Goal: Task Accomplishment & Management: Manage account settings

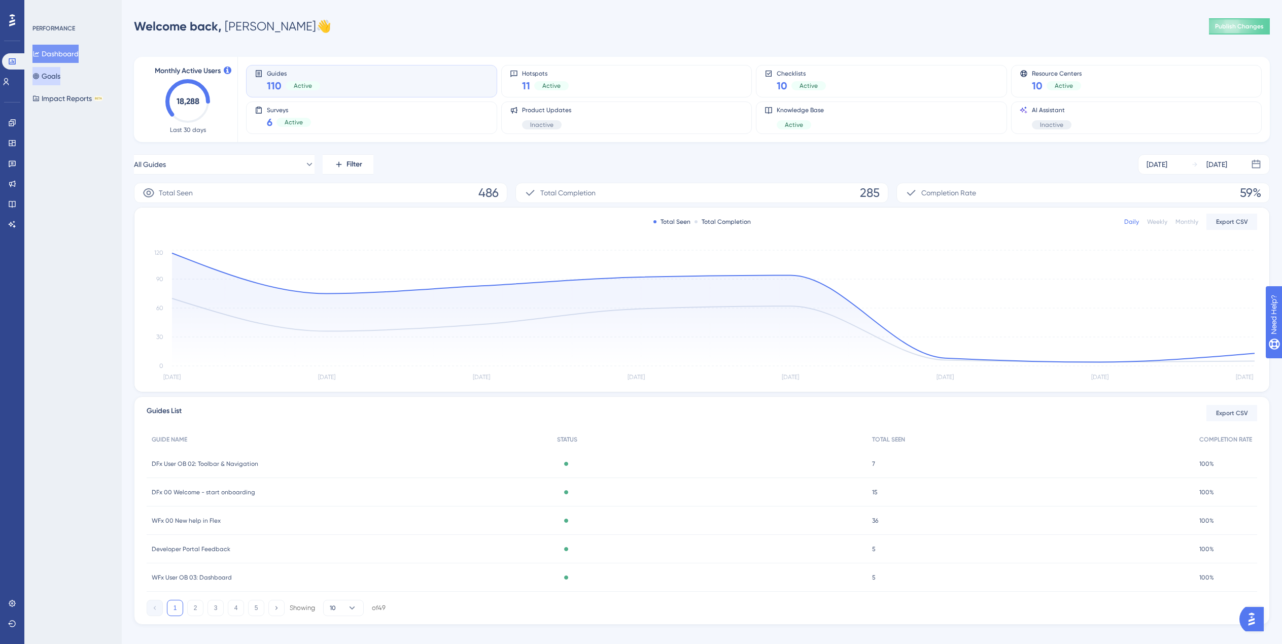
click at [56, 73] on button "Goals" at bounding box center [46, 76] width 28 height 18
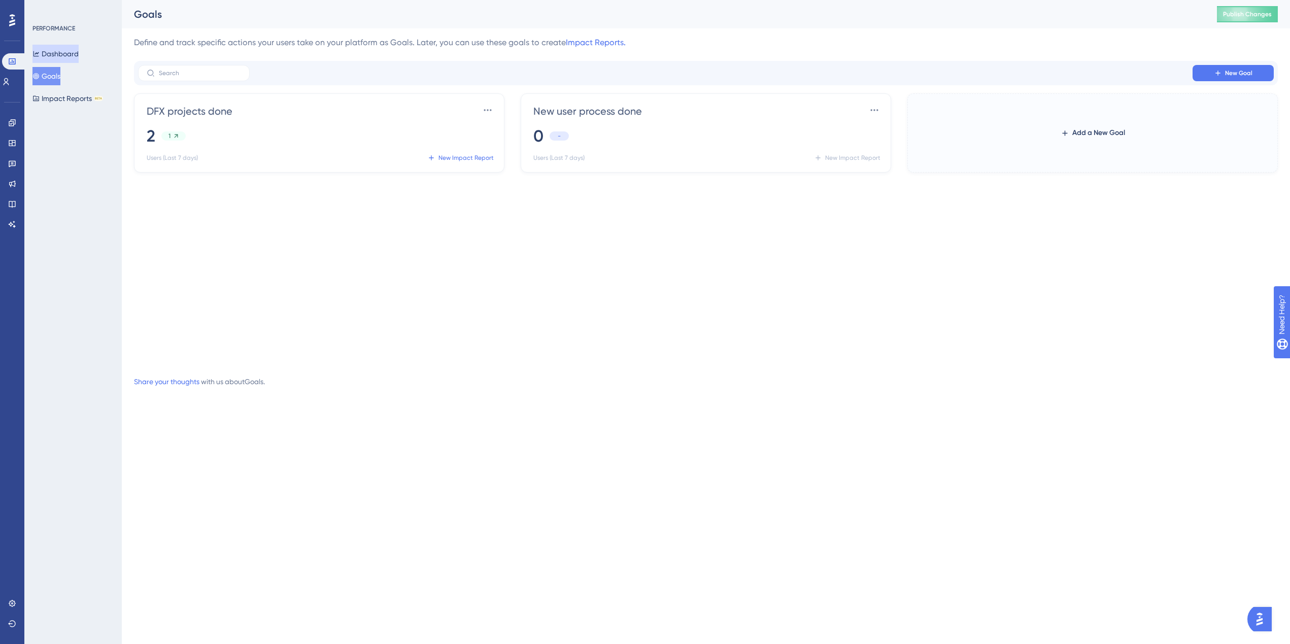
click at [61, 51] on button "Dashboard" at bounding box center [55, 54] width 46 height 18
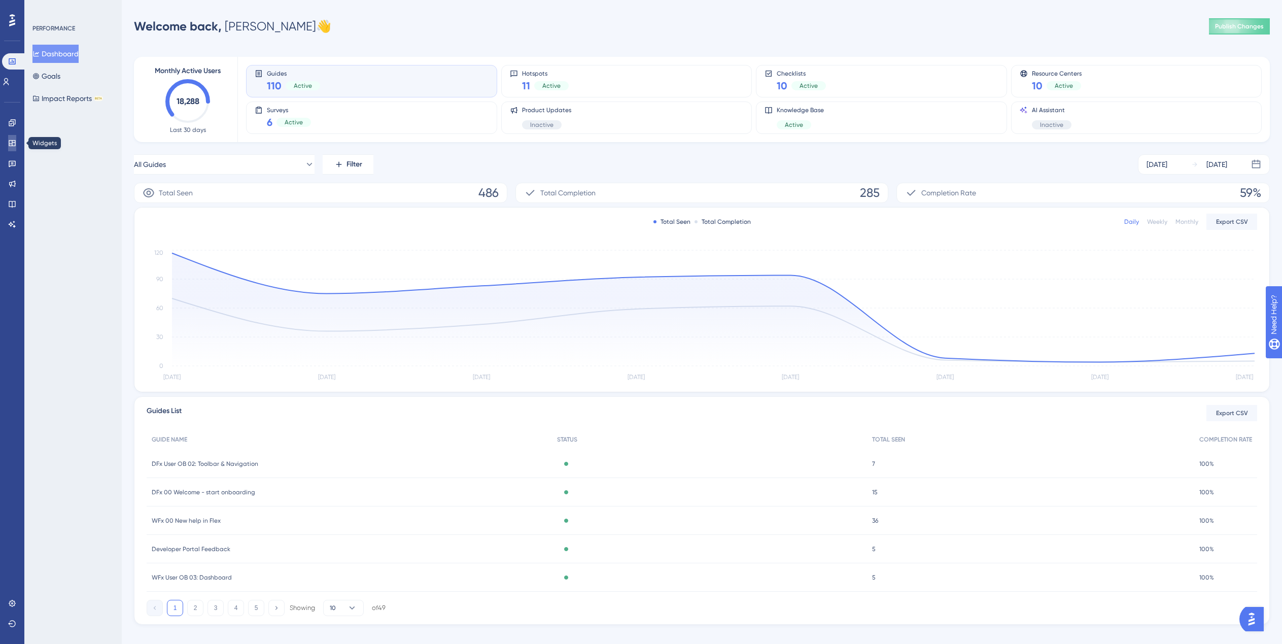
click at [14, 136] on link at bounding box center [12, 143] width 8 height 16
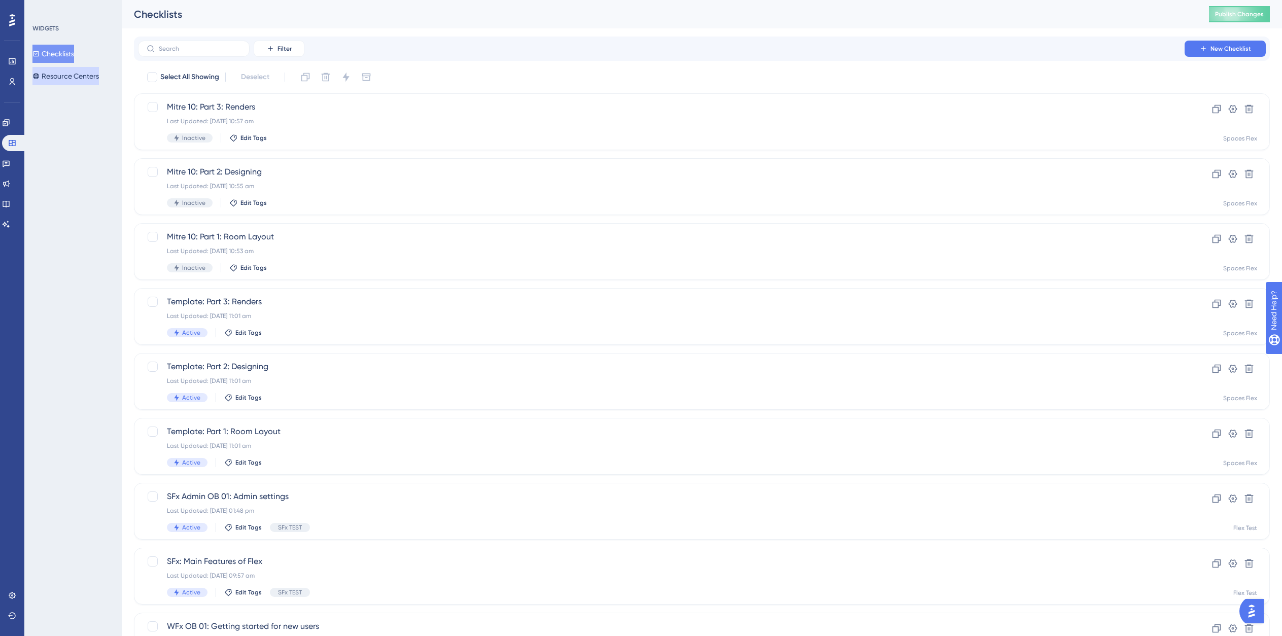
click at [63, 73] on button "Resource Centers" at bounding box center [65, 76] width 66 height 18
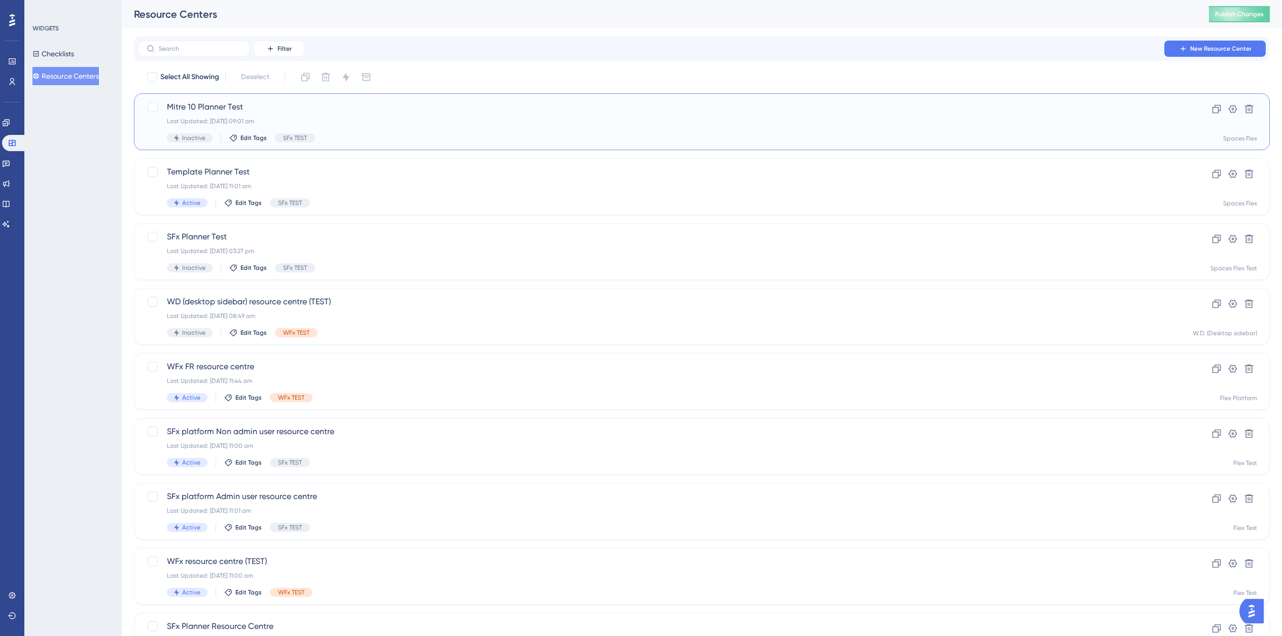
click at [551, 113] on div "Mitre 10 Planner Test Last Updated: [DATE] 09:01 am Inactive Edit Tags SFx TEST" at bounding box center [661, 122] width 989 height 42
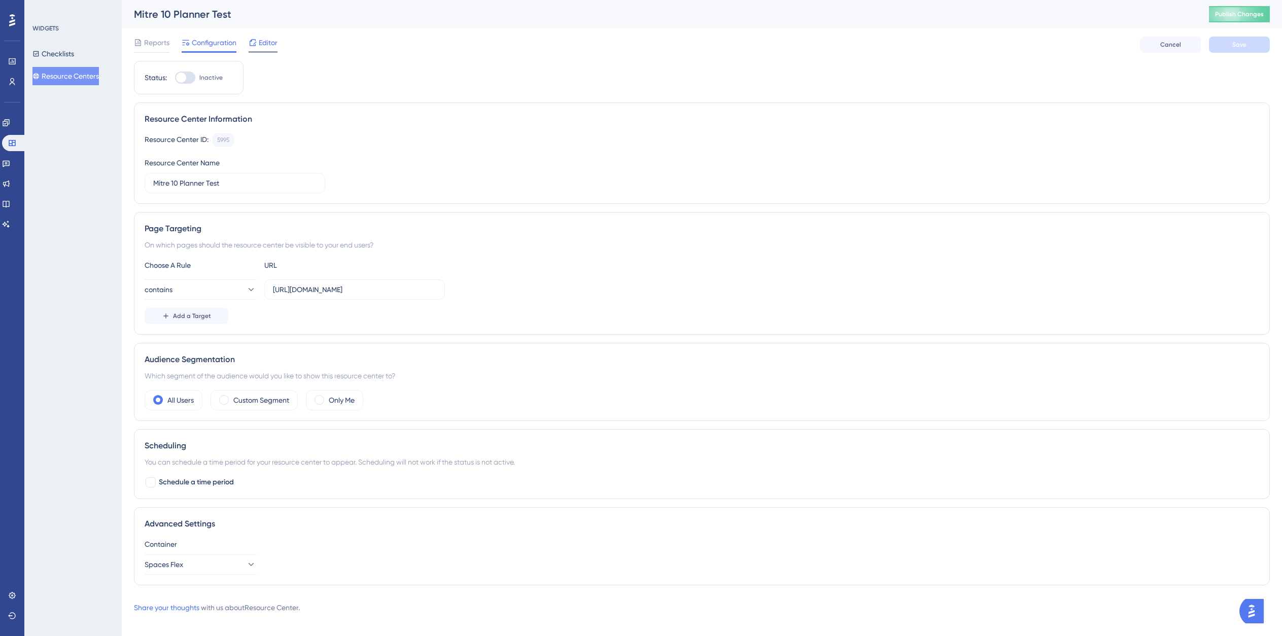
click at [258, 46] on div "Editor" at bounding box center [263, 43] width 29 height 12
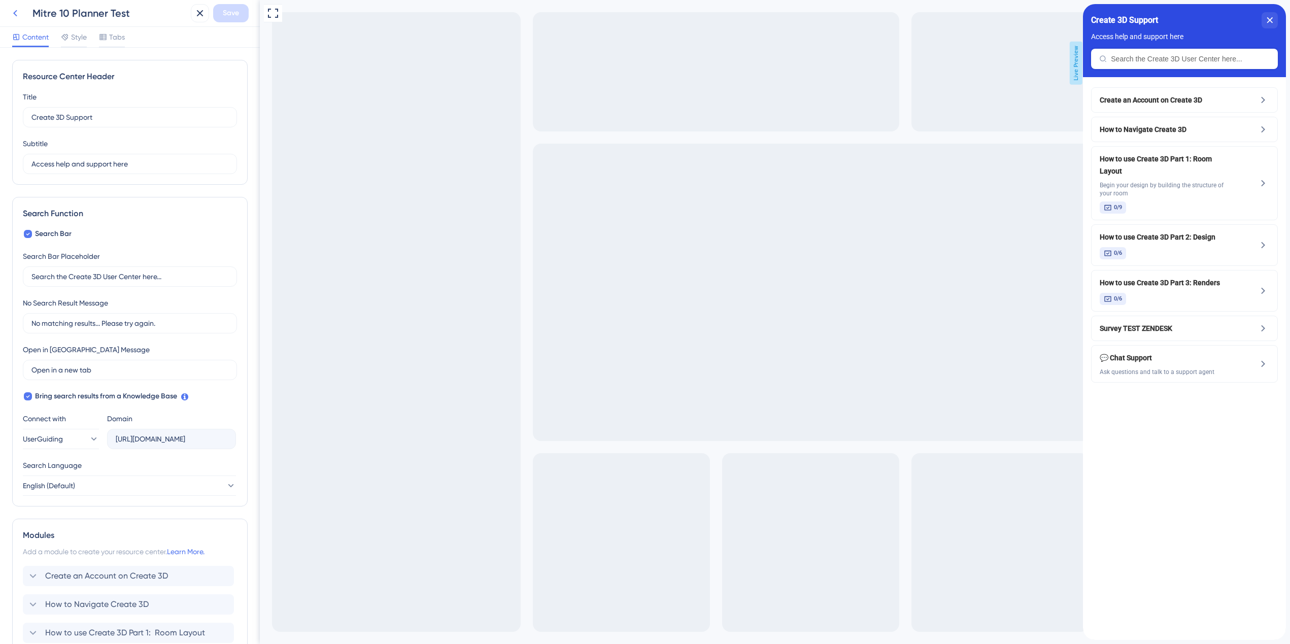
click at [15, 17] on icon at bounding box center [15, 13] width 12 height 12
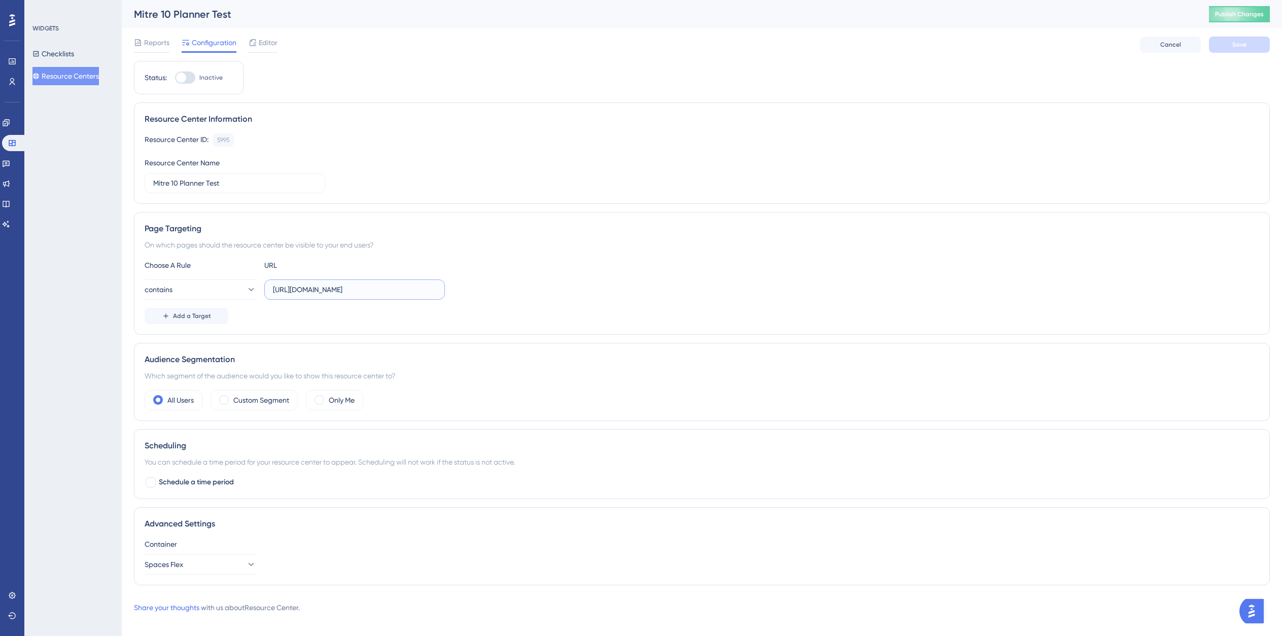
click at [293, 292] on input "[URL][DOMAIN_NAME]" at bounding box center [354, 289] width 163 height 11
click at [207, 291] on button "contains" at bounding box center [201, 290] width 112 height 20
click at [191, 400] on span "starts with" at bounding box center [175, 402] width 33 height 12
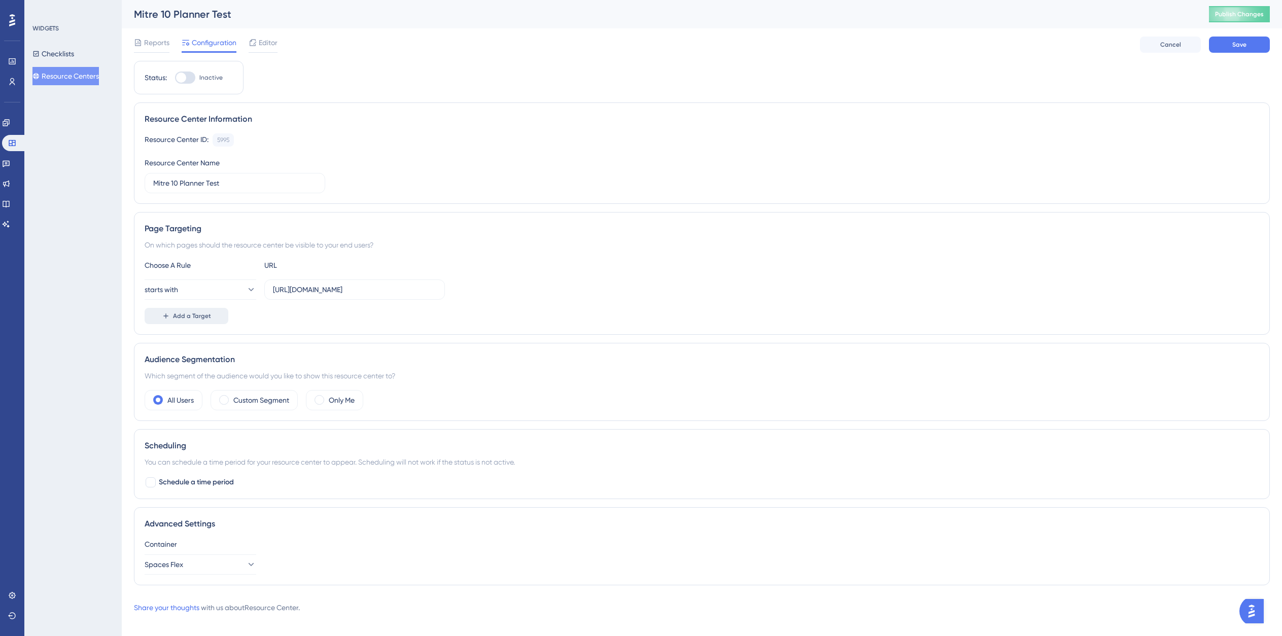
click at [200, 320] on button "Add a Target" at bounding box center [187, 316] width 84 height 16
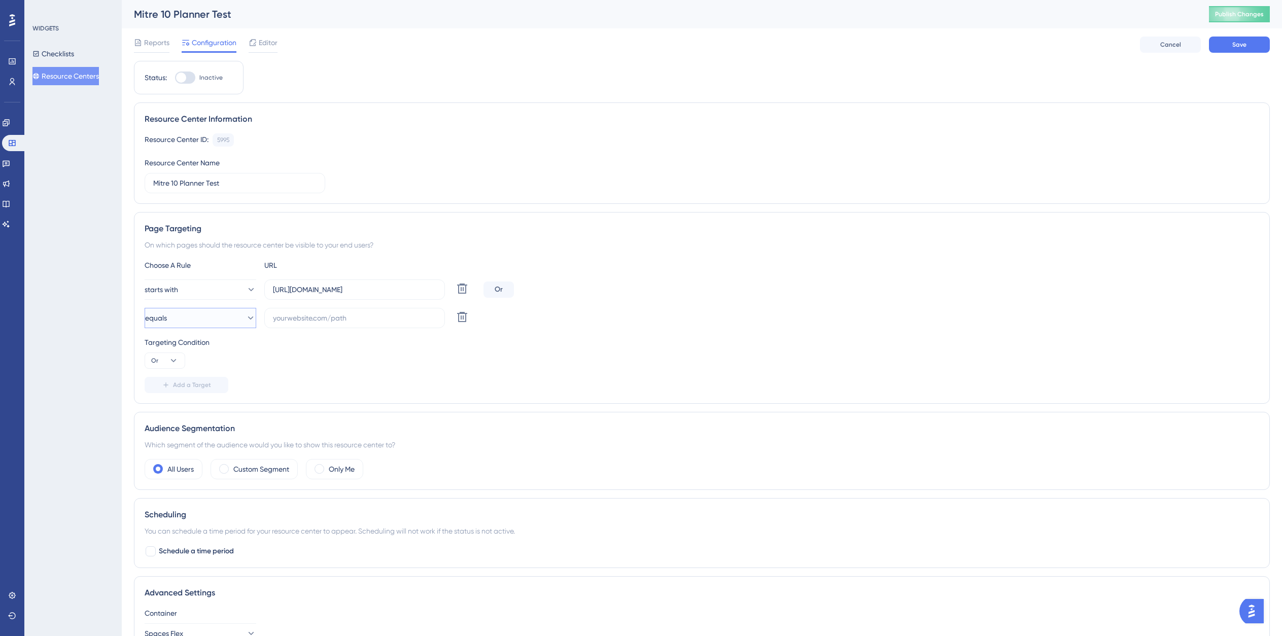
click at [201, 320] on button "equals" at bounding box center [201, 318] width 112 height 20
click at [188, 431] on span "starts with" at bounding box center [175, 430] width 33 height 12
click at [330, 329] on div "Choose A Rule URL starts with [URL][DOMAIN_NAME] Delete Or starts with Delete T…" at bounding box center [702, 326] width 1115 height 134
click at [338, 320] on input "text" at bounding box center [354, 318] width 163 height 11
paste input "[URL][DOMAIN_NAME]"
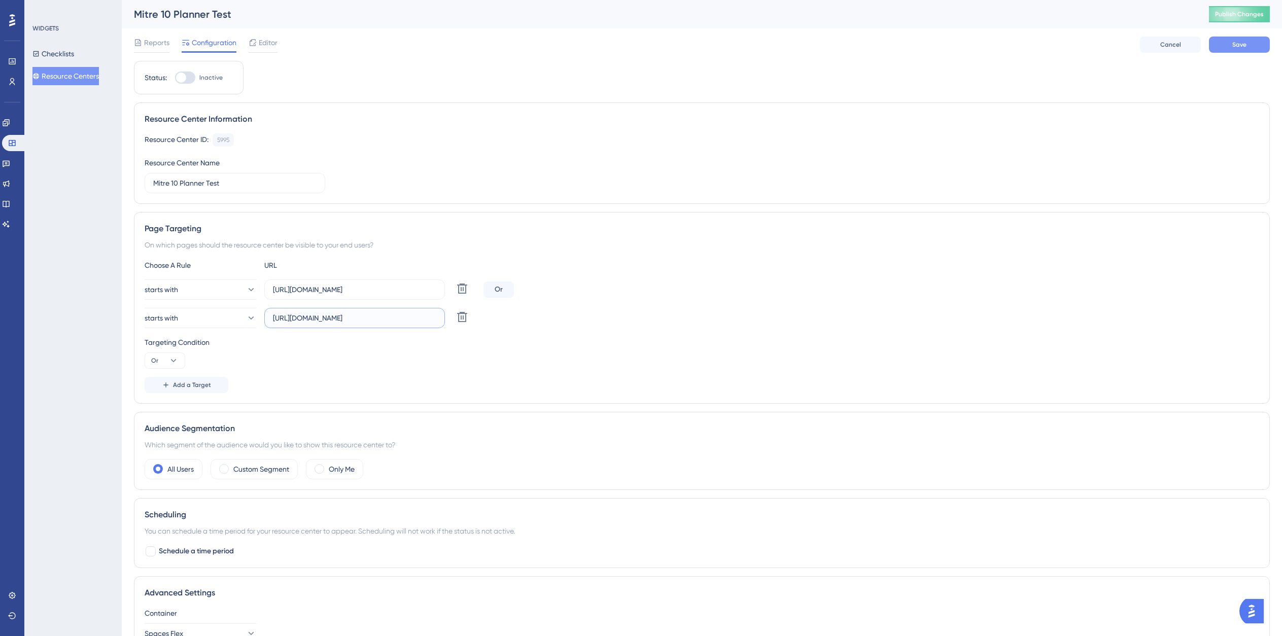
type input "[URL][DOMAIN_NAME]"
click at [1248, 38] on button "Save" at bounding box center [1239, 45] width 61 height 16
click at [181, 75] on div at bounding box center [181, 78] width 10 height 10
click at [175, 78] on input "Inactive" at bounding box center [175, 78] width 1 height 1
checkbox input "true"
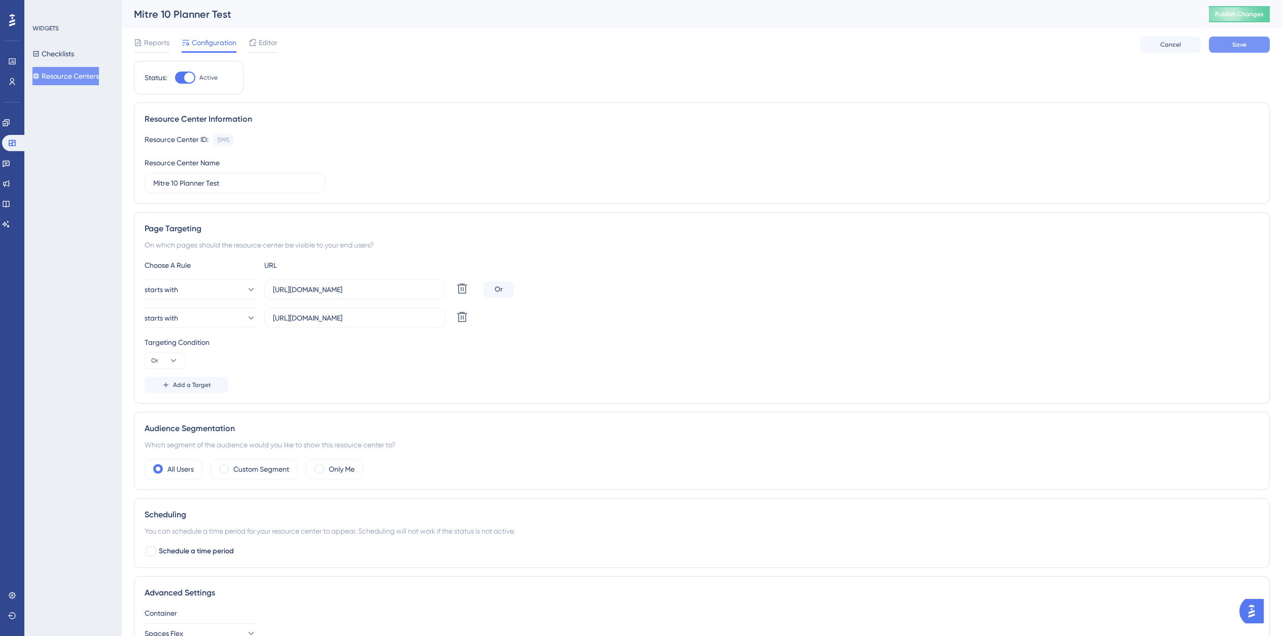
click at [1250, 47] on button "Save" at bounding box center [1239, 45] width 61 height 16
click at [1230, 14] on span "Publish Changes" at bounding box center [1239, 14] width 49 height 8
click at [408, 292] on input "[URL][DOMAIN_NAME]" at bounding box center [354, 289] width 163 height 11
click at [73, 55] on button "Checklists" at bounding box center [53, 54] width 42 height 18
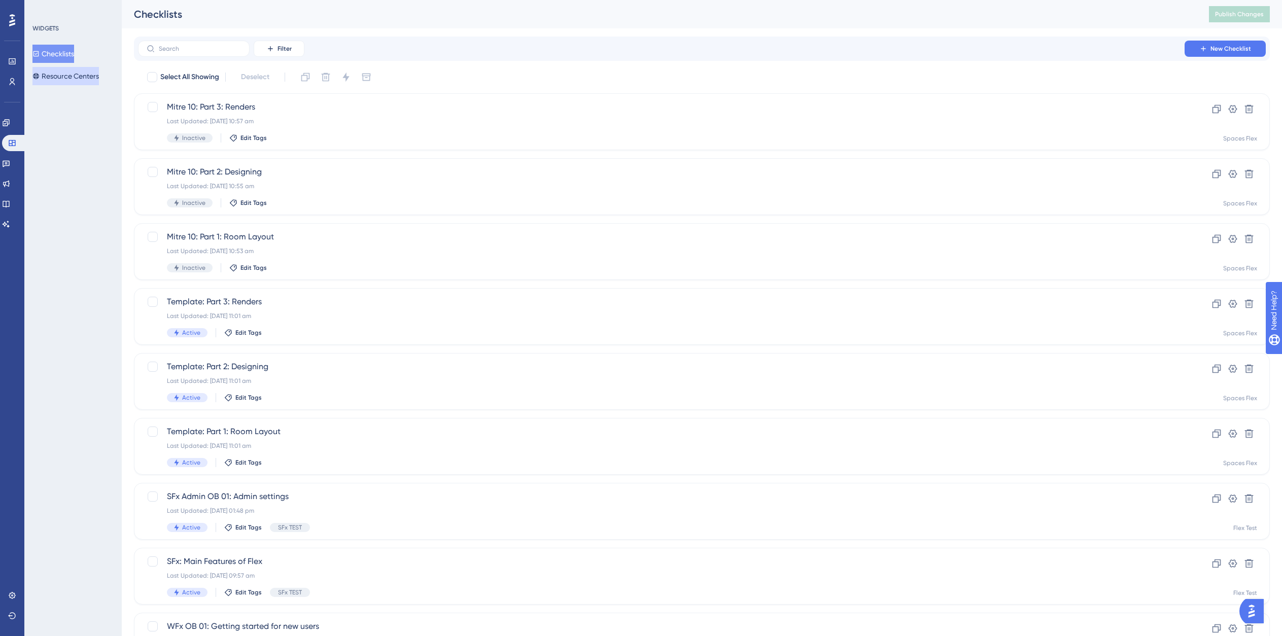
click at [71, 68] on button "Resource Centers" at bounding box center [65, 76] width 66 height 18
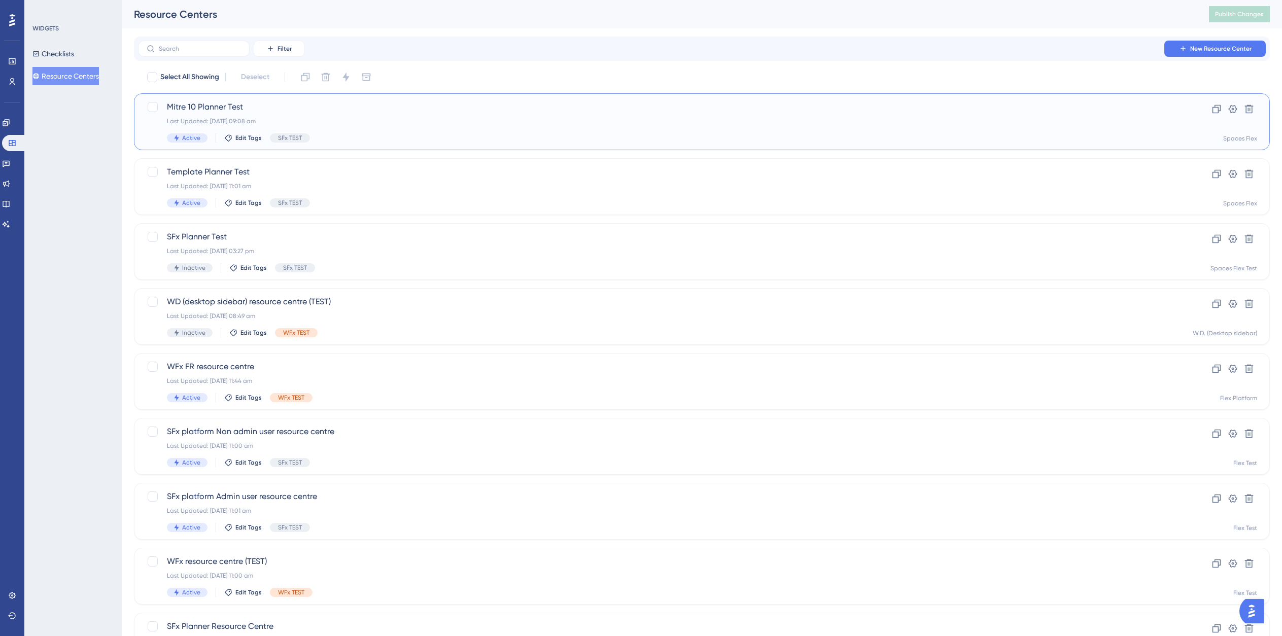
click at [388, 111] on span "Mitre 10 Planner Test" at bounding box center [661, 107] width 989 height 12
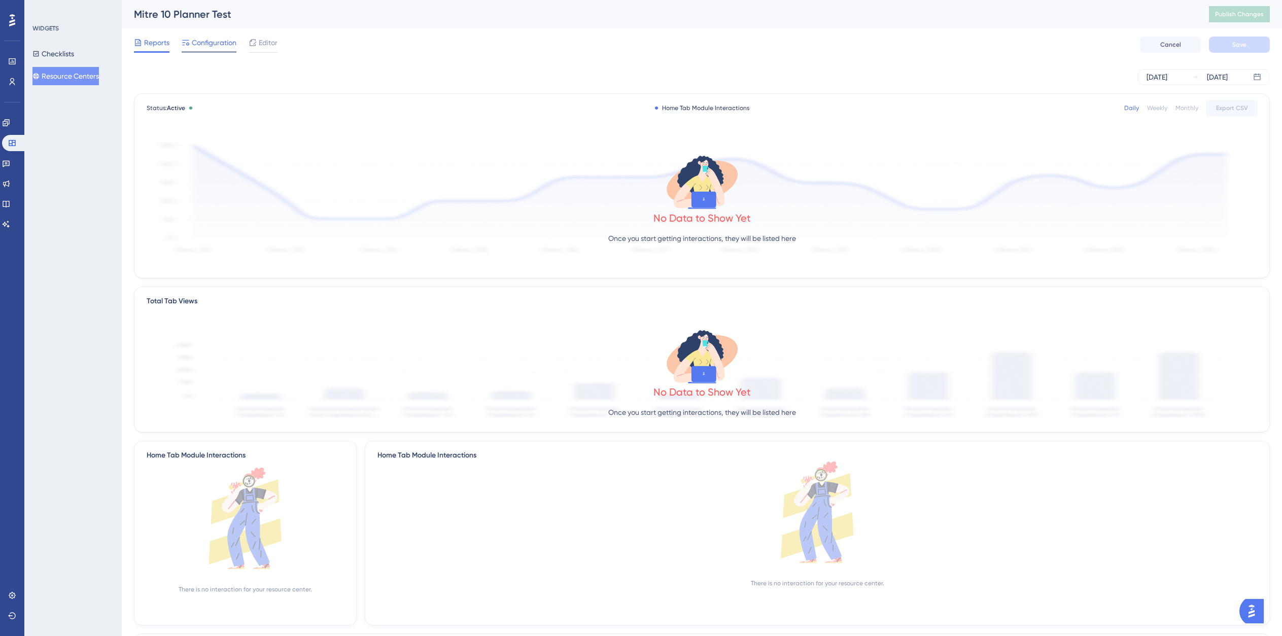
click at [204, 42] on span "Configuration" at bounding box center [214, 43] width 45 height 12
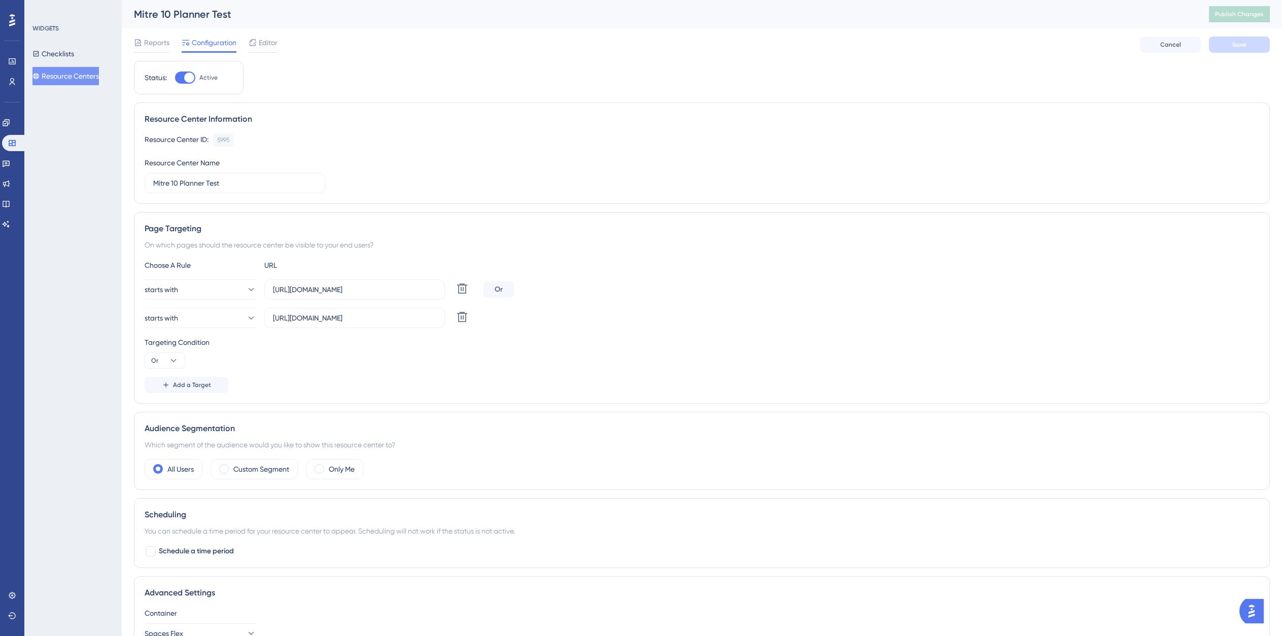
click at [182, 80] on div at bounding box center [185, 78] width 20 height 12
click at [175, 78] on input "Active" at bounding box center [175, 78] width 1 height 1
checkbox input "false"
click at [1227, 47] on button "Save" at bounding box center [1239, 45] width 61 height 16
click at [74, 54] on button "Checklists" at bounding box center [53, 54] width 42 height 18
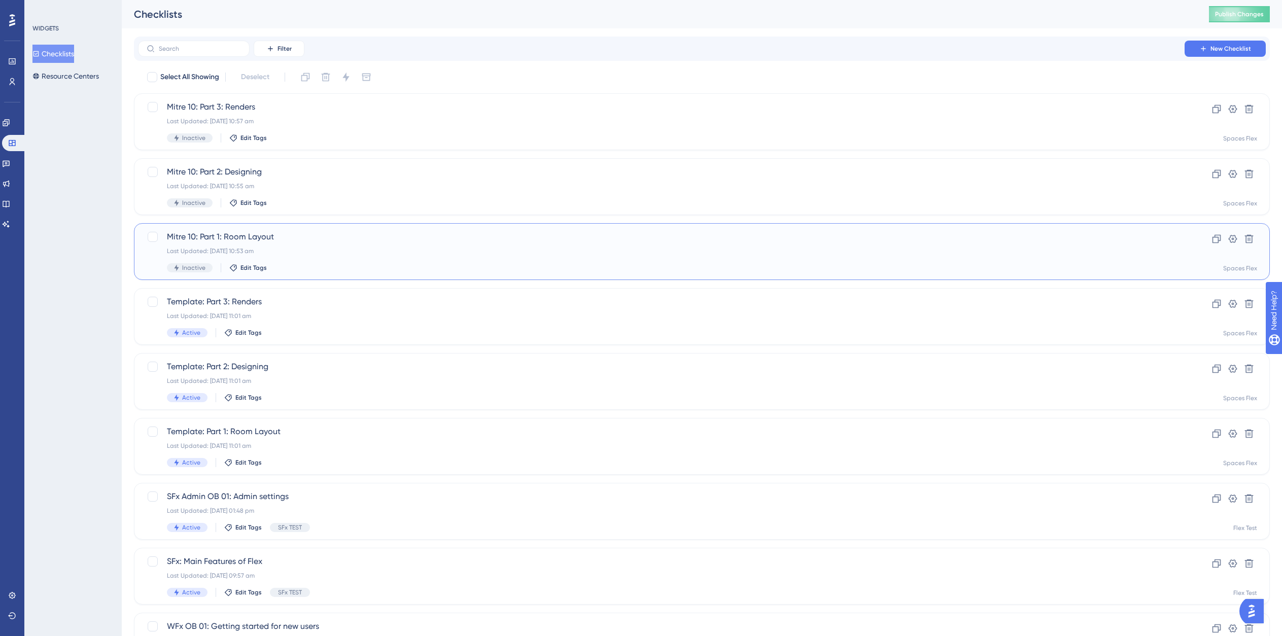
click at [323, 245] on div "Mitre 10: Part 1: Room Layout Last Updated: [DATE] 10:53 am Inactive Edit Tags" at bounding box center [661, 252] width 989 height 42
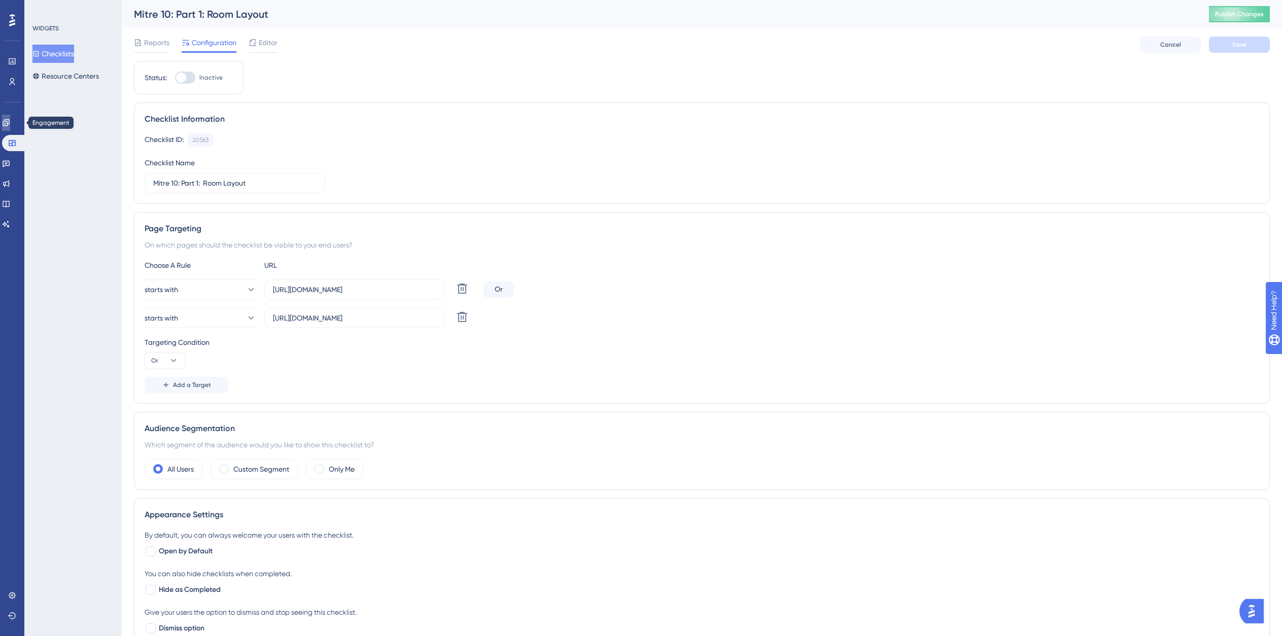
click at [10, 127] on link at bounding box center [6, 123] width 8 height 16
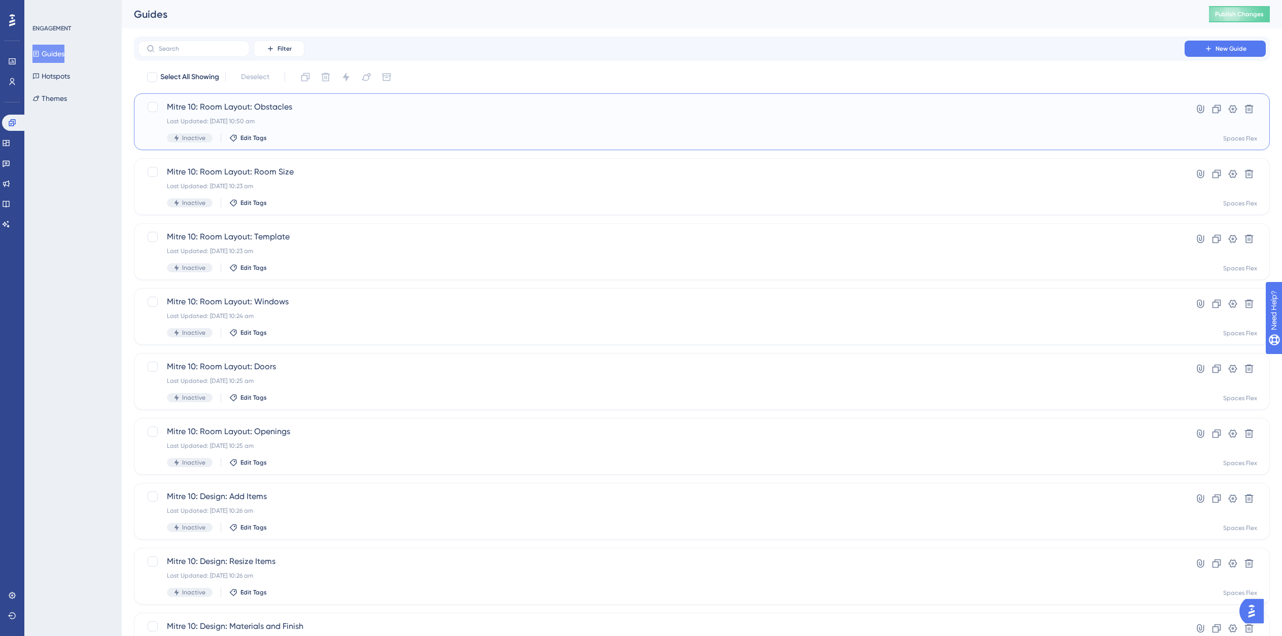
click at [384, 118] on div "Last Updated: [DATE] 10:50 am" at bounding box center [661, 121] width 989 height 8
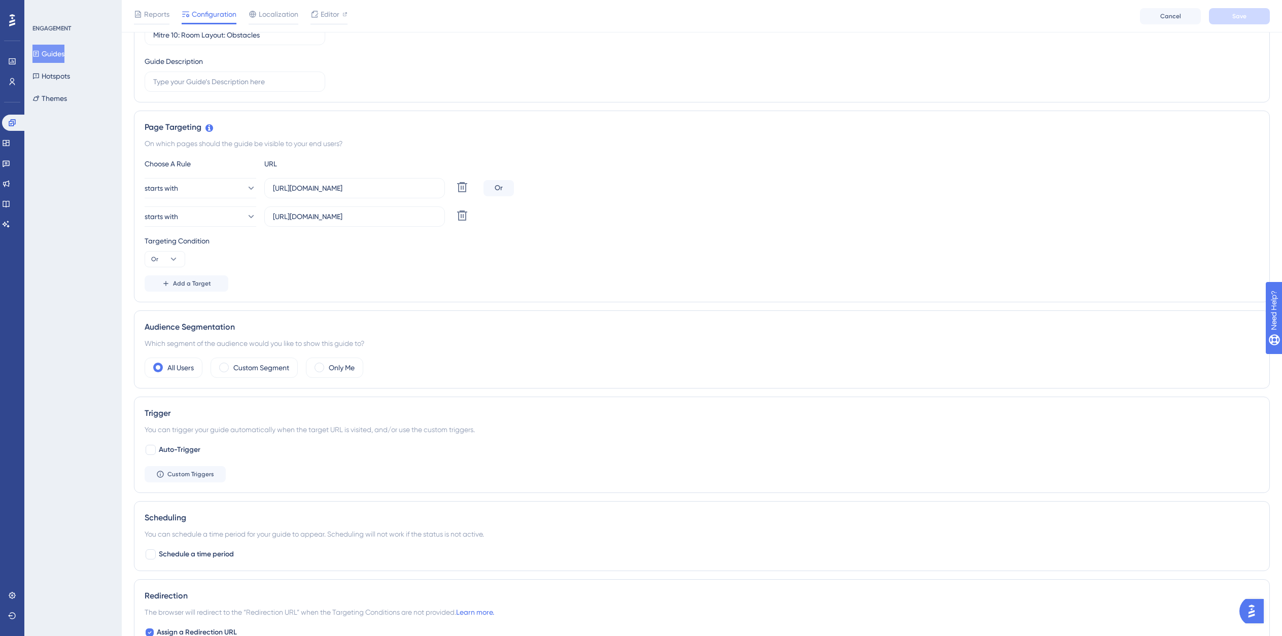
scroll to position [304, 0]
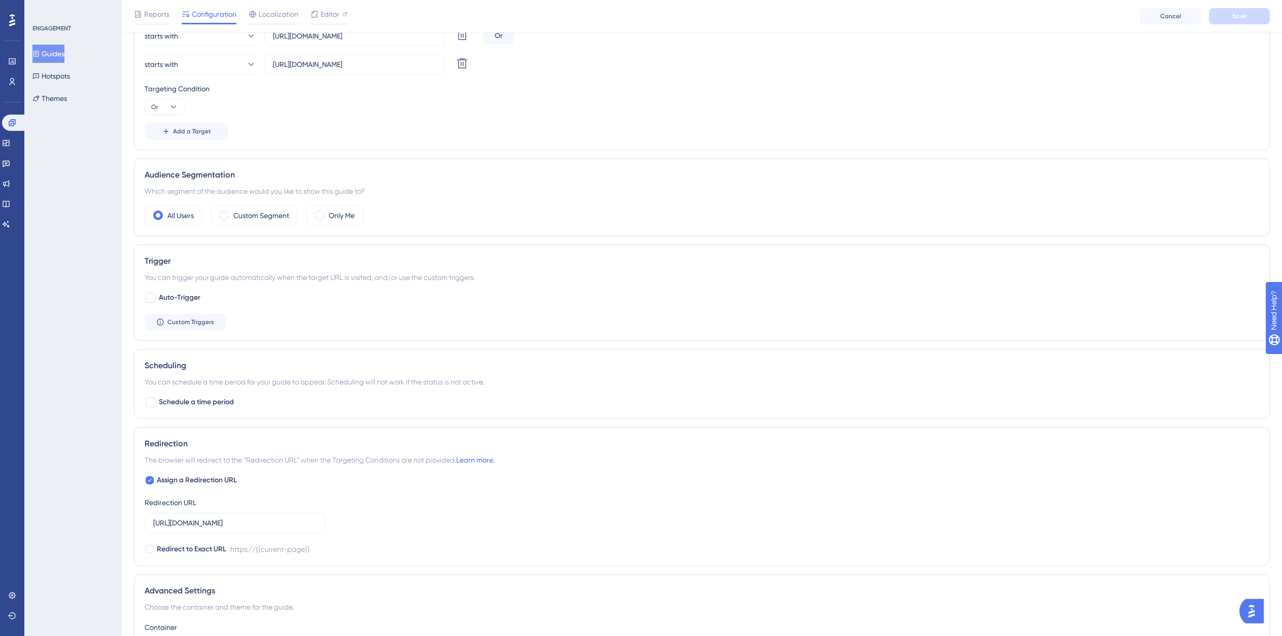
drag, startPoint x: 285, startPoint y: 530, endPoint x: 204, endPoint y: 536, distance: 81.4
click at [204, 536] on div "Assign a Redirection URL Redirection URL [URL][DOMAIN_NAME] Redirect to Exact U…" at bounding box center [702, 514] width 1115 height 81
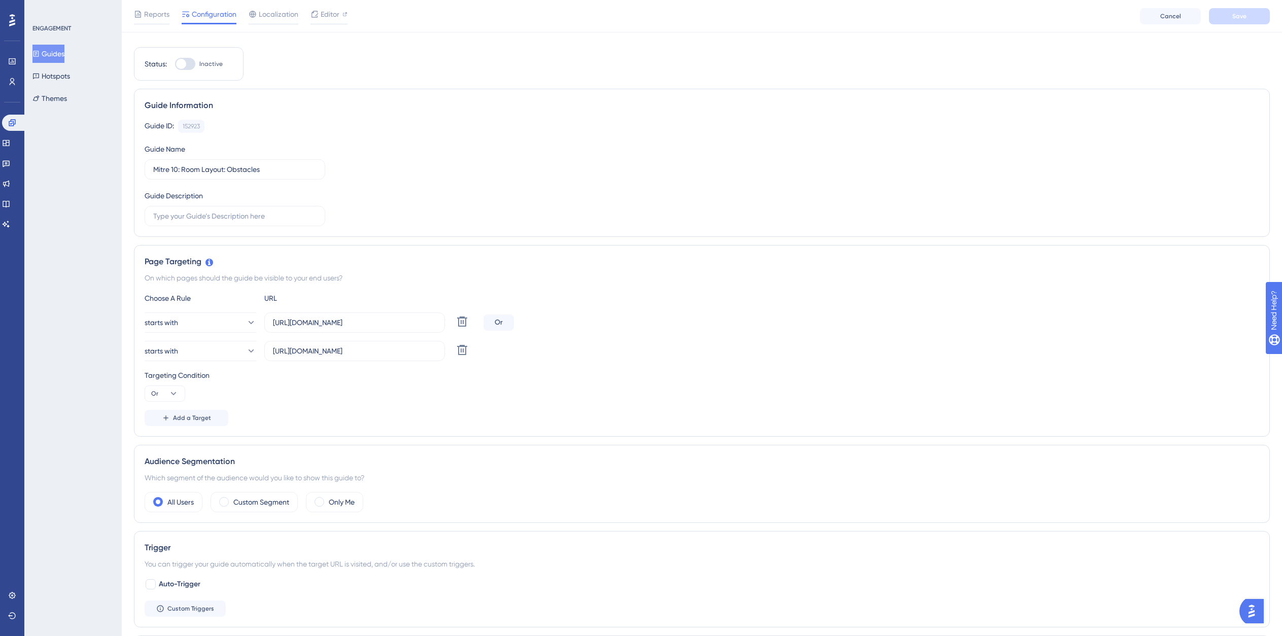
scroll to position [0, 0]
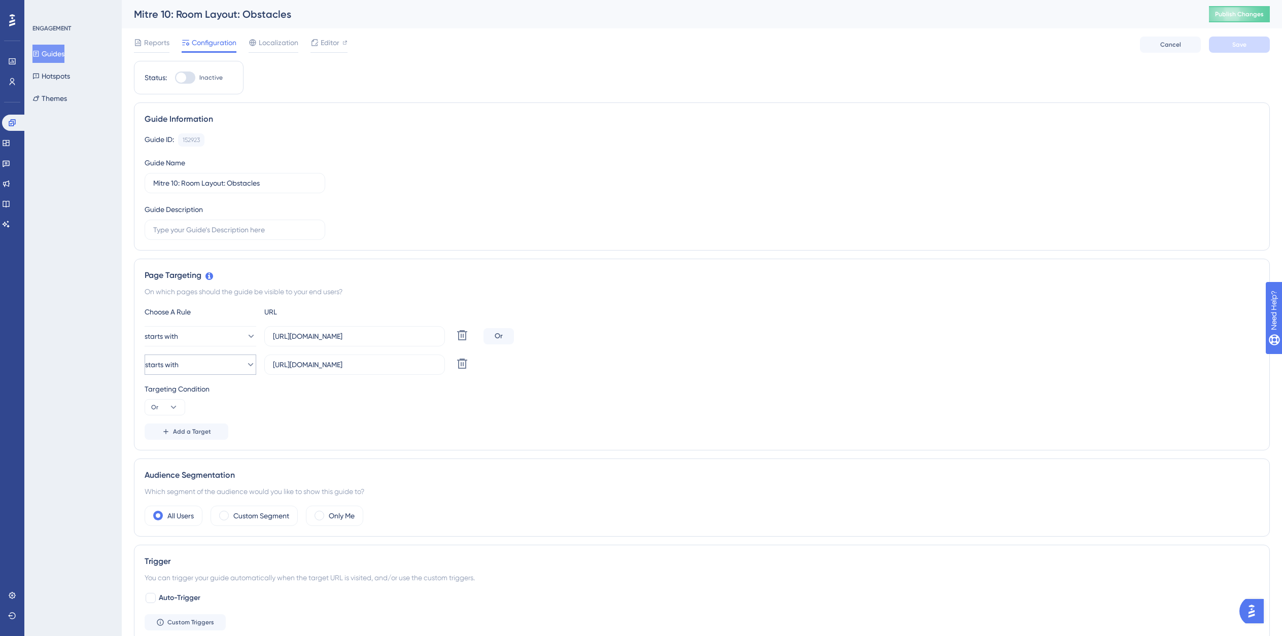
drag, startPoint x: 369, startPoint y: 375, endPoint x: 236, endPoint y: 366, distance: 132.7
click at [236, 366] on div "starts with [URL][DOMAIN_NAME] Delete" at bounding box center [312, 365] width 335 height 20
drag, startPoint x: 417, startPoint y: 336, endPoint x: 163, endPoint y: 317, distance: 254.9
click at [163, 317] on div "Choose A Rule URL starts with [URL][DOMAIN_NAME] Delete Or starts with [URL][DO…" at bounding box center [702, 373] width 1115 height 134
drag, startPoint x: 329, startPoint y: 364, endPoint x: 257, endPoint y: 365, distance: 71.6
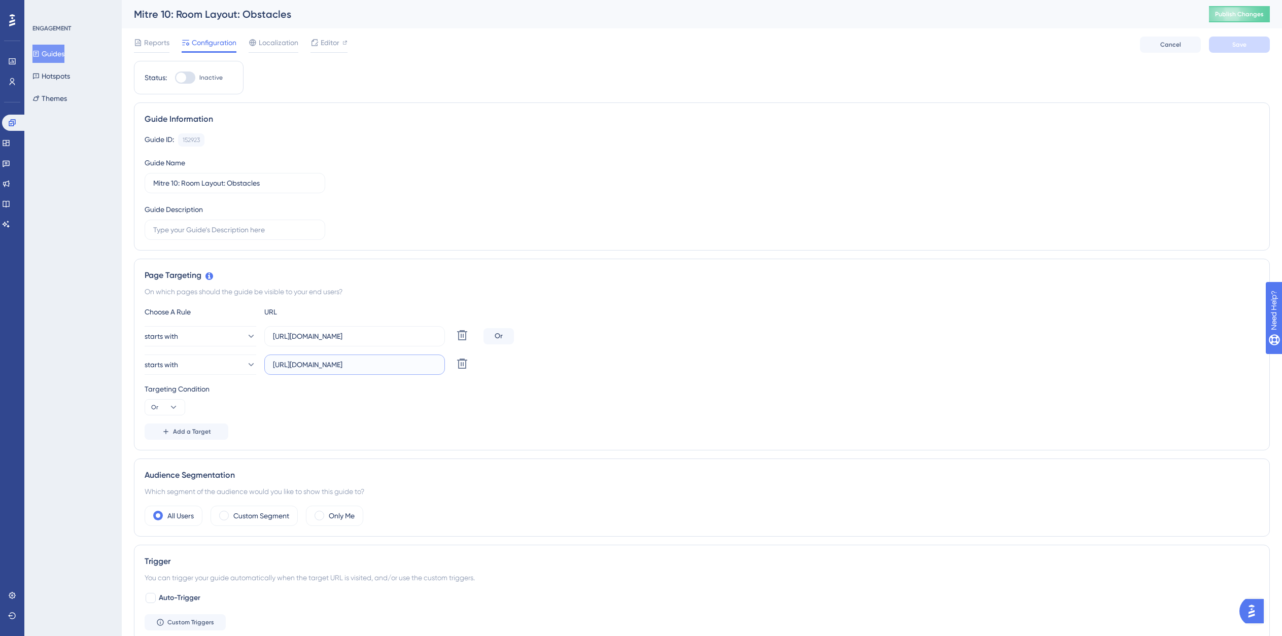
click at [257, 365] on div "starts with [URL][DOMAIN_NAME] Delete" at bounding box center [312, 365] width 335 height 20
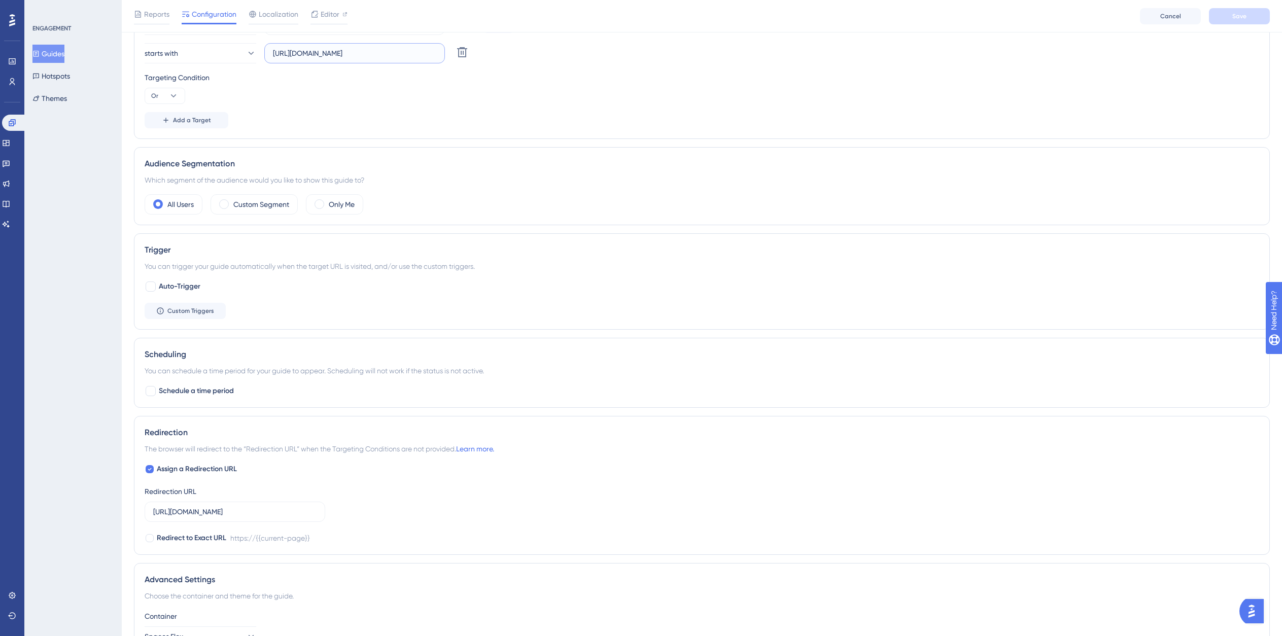
scroll to position [170, 0]
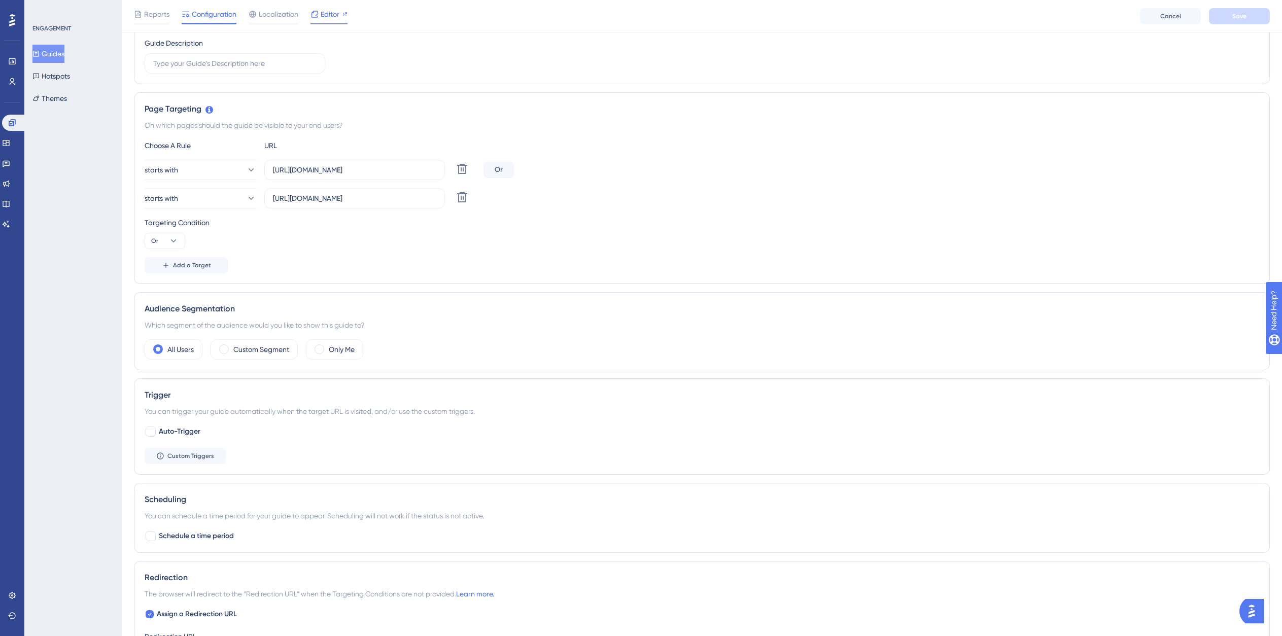
click at [322, 13] on span "Editor" at bounding box center [330, 14] width 19 height 12
click at [335, 18] on span "Editor" at bounding box center [330, 14] width 19 height 12
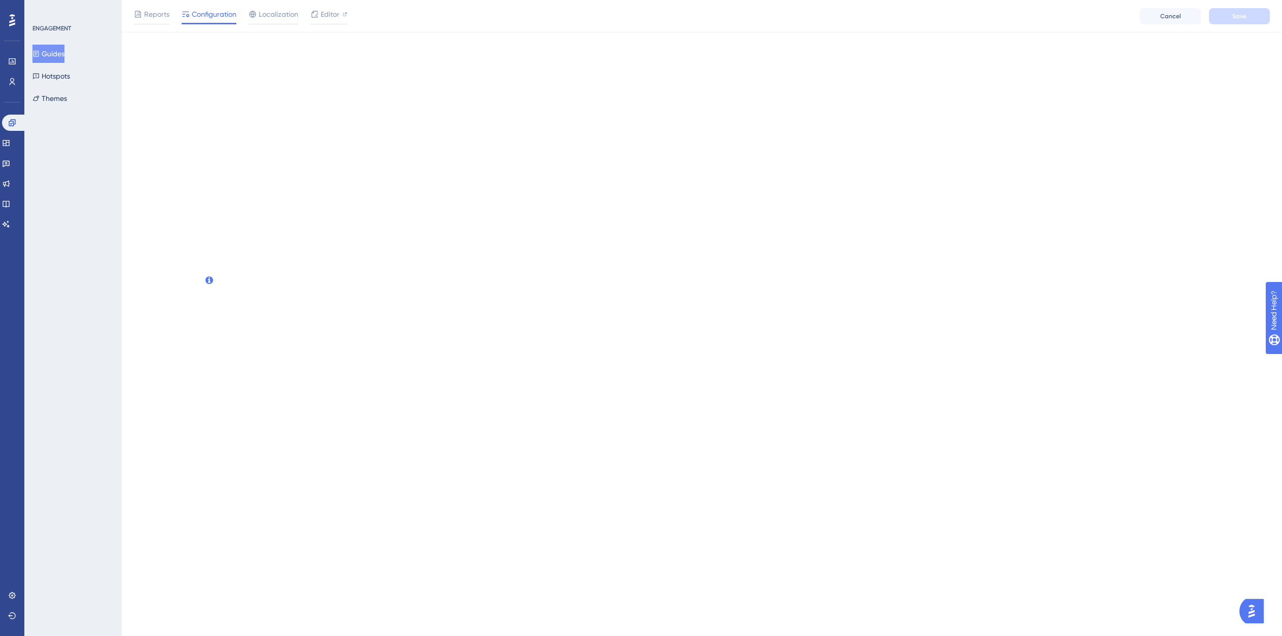
scroll to position [0, 0]
